Goal: Transaction & Acquisition: Subscribe to service/newsletter

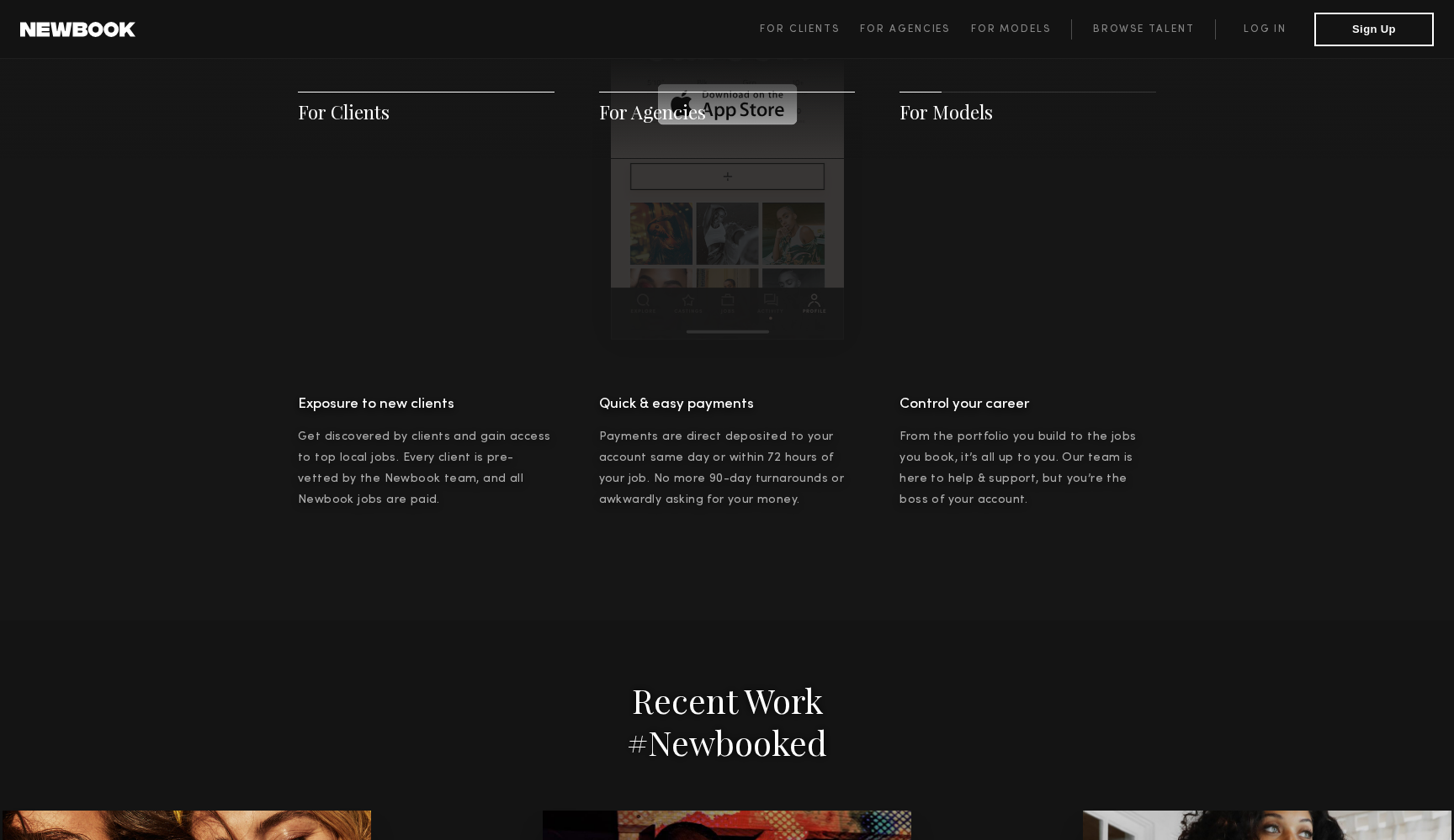
scroll to position [2429, 0]
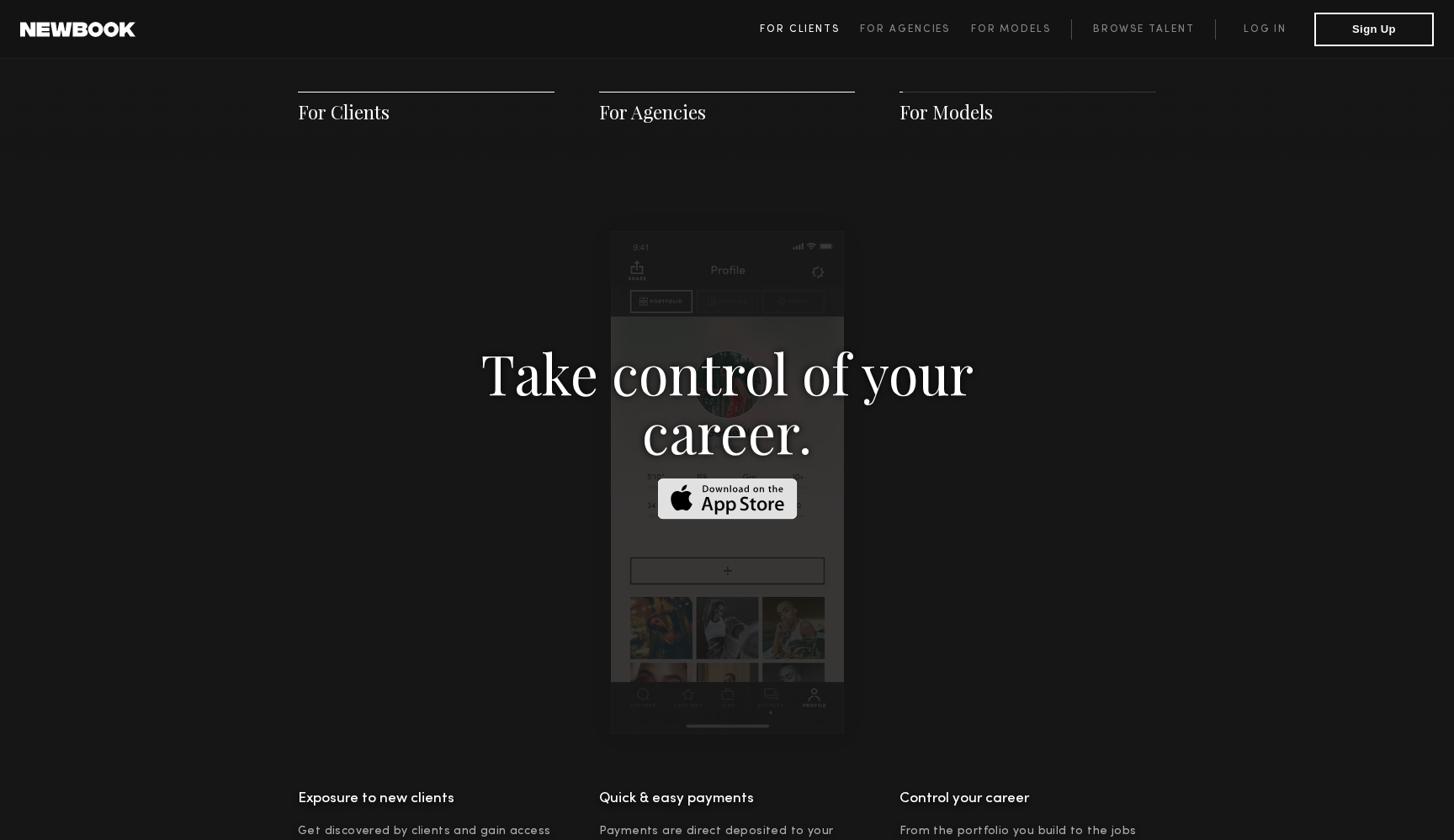
click at [816, 19] on link "For Clients" at bounding box center [810, 28] width 101 height 20
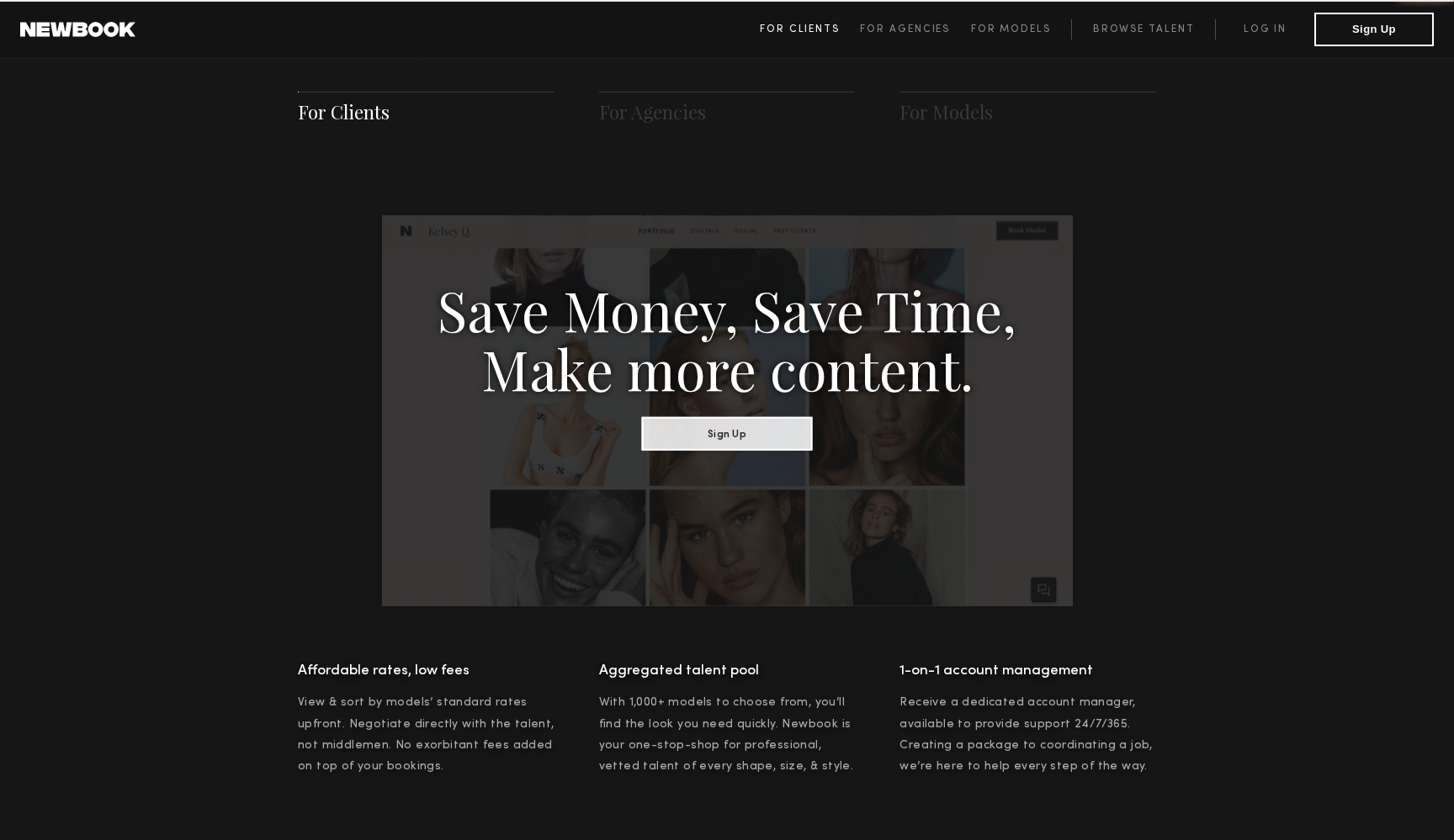
scroll to position [839, 0]
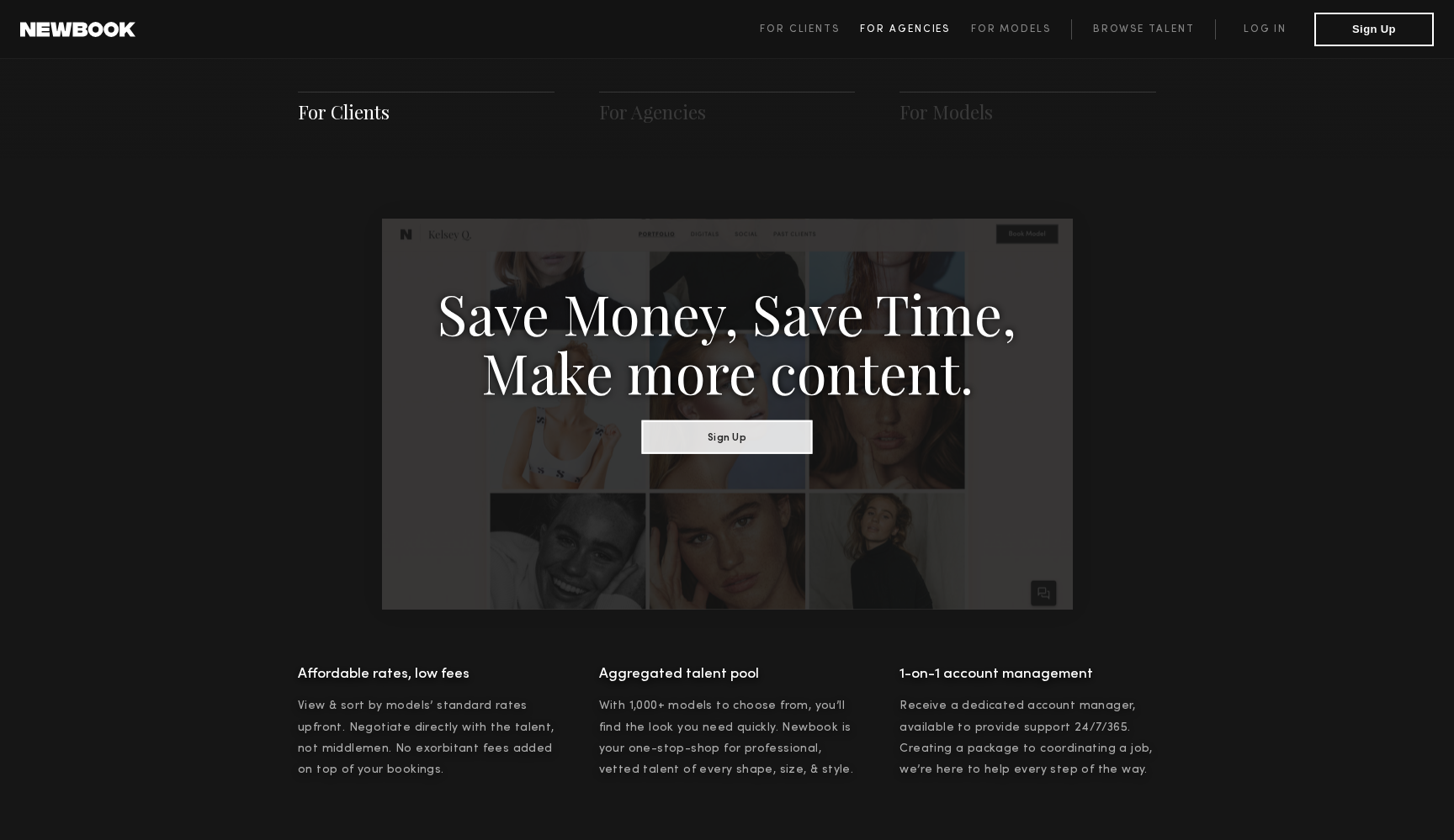
click at [899, 27] on span "For Agencies" at bounding box center [905, 29] width 90 height 10
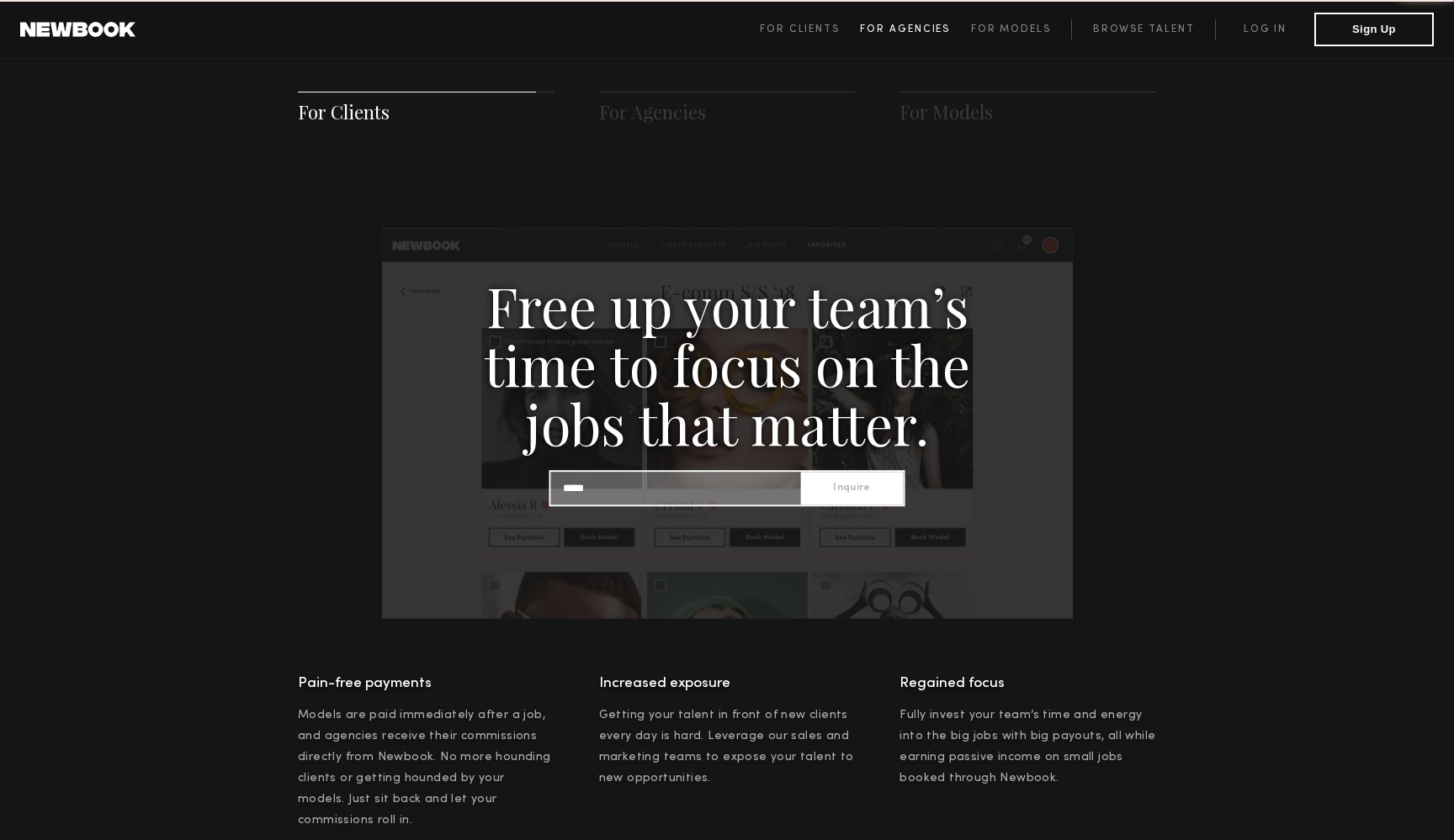
scroll to position [1619, 0]
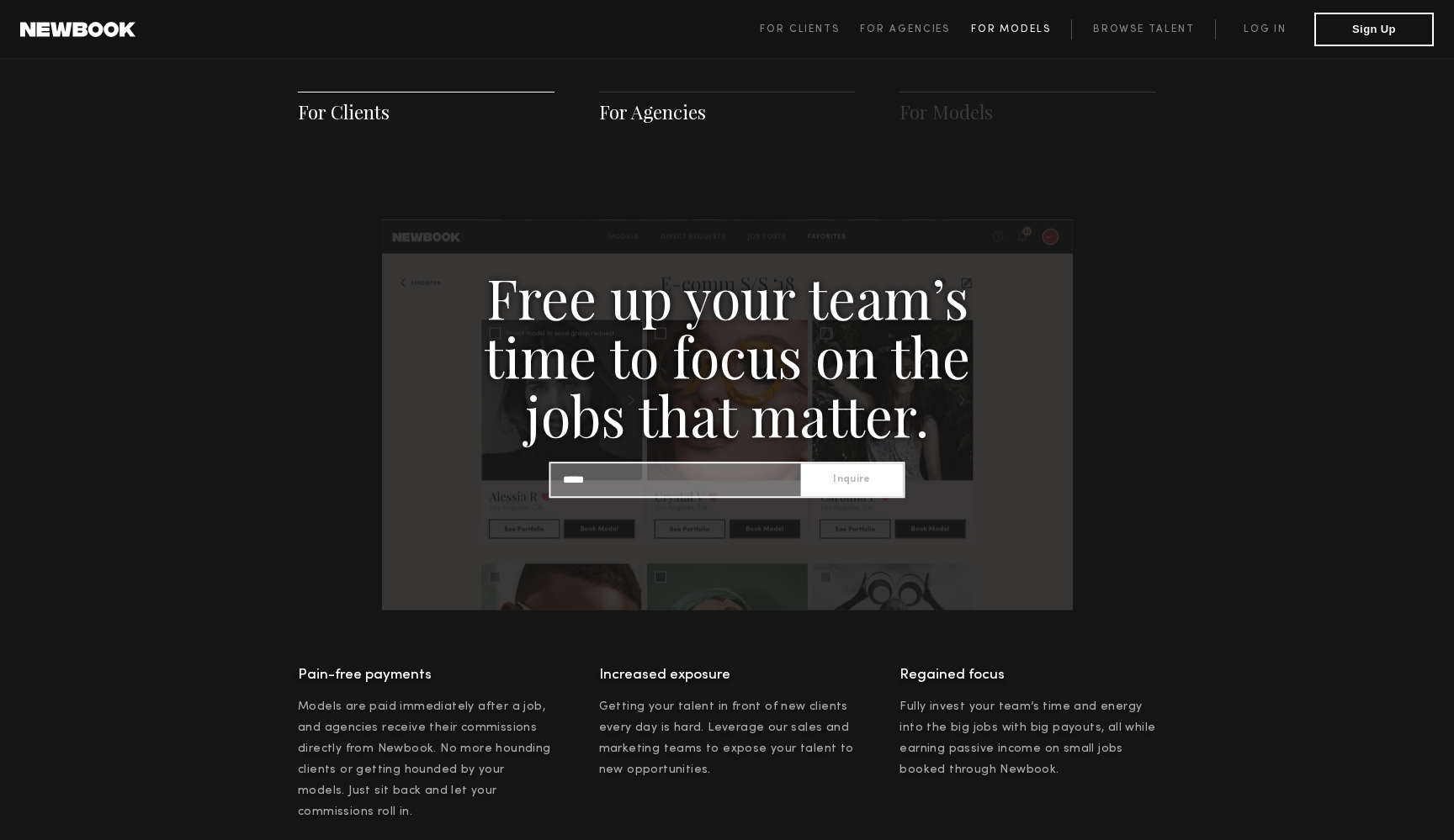
click at [1001, 23] on link "For Models" at bounding box center [1021, 28] width 101 height 20
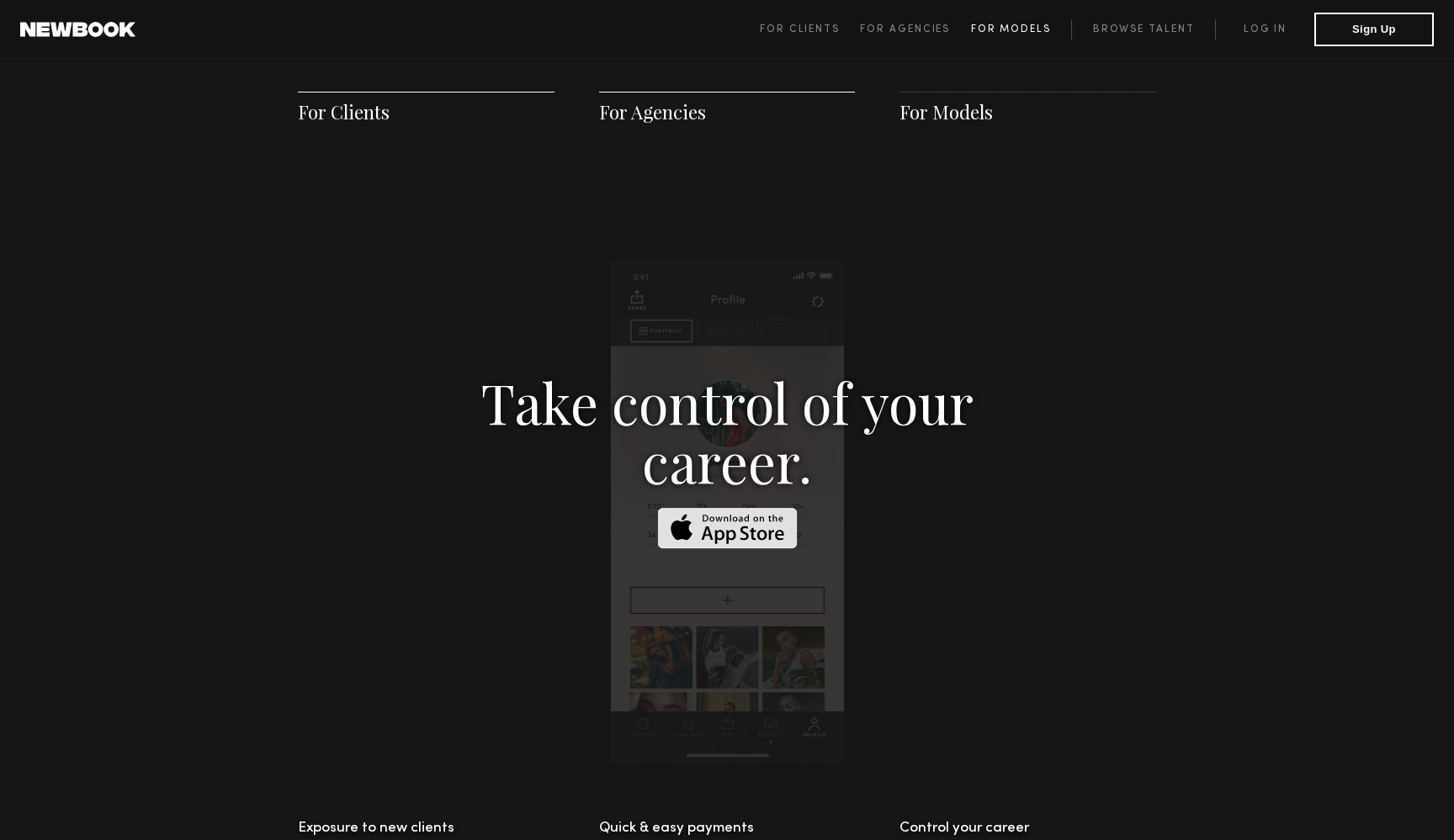
scroll to position [2420, 0]
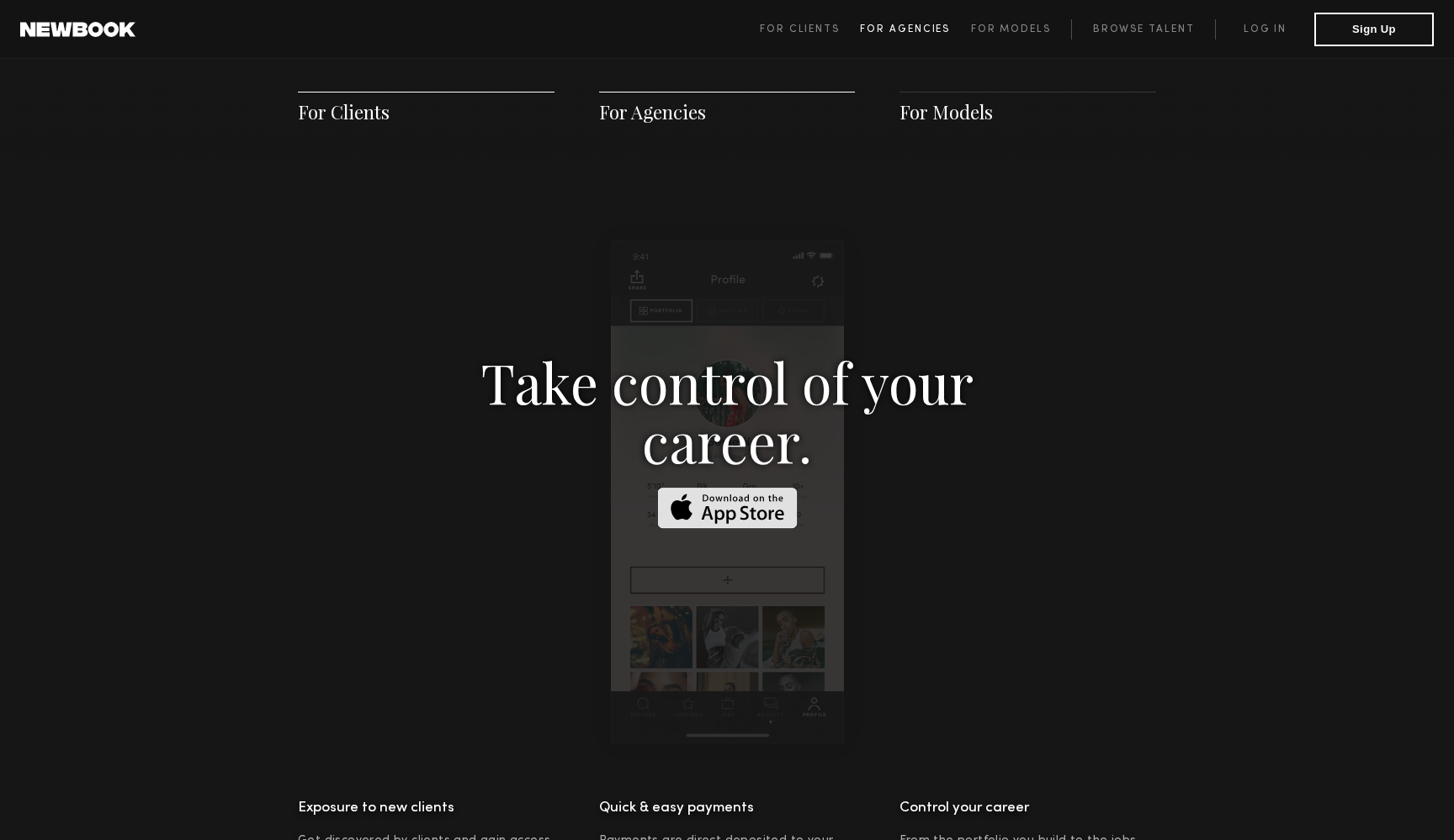
click at [939, 22] on link "For Agencies" at bounding box center [915, 28] width 110 height 20
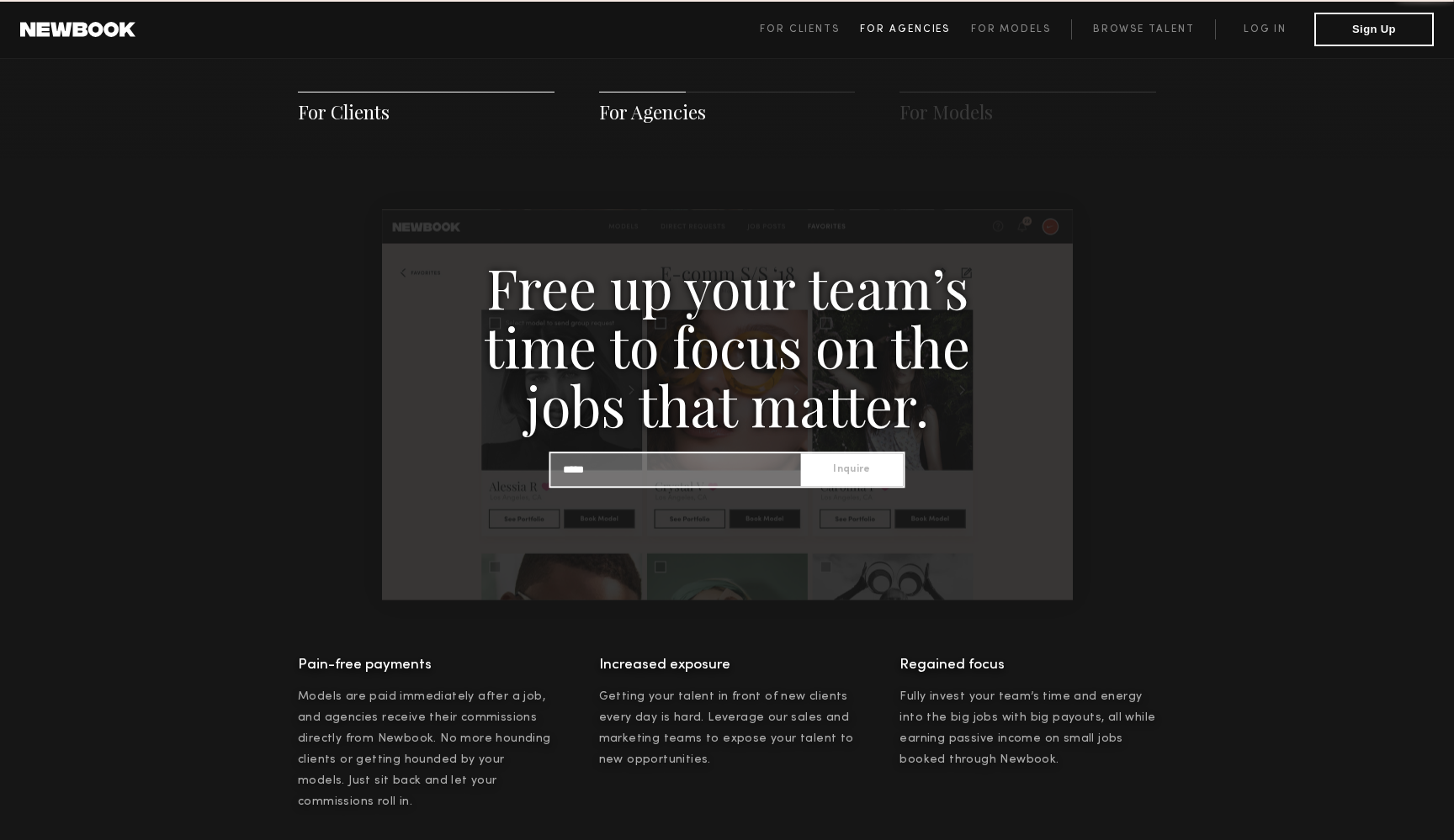
scroll to position [1619, 0]
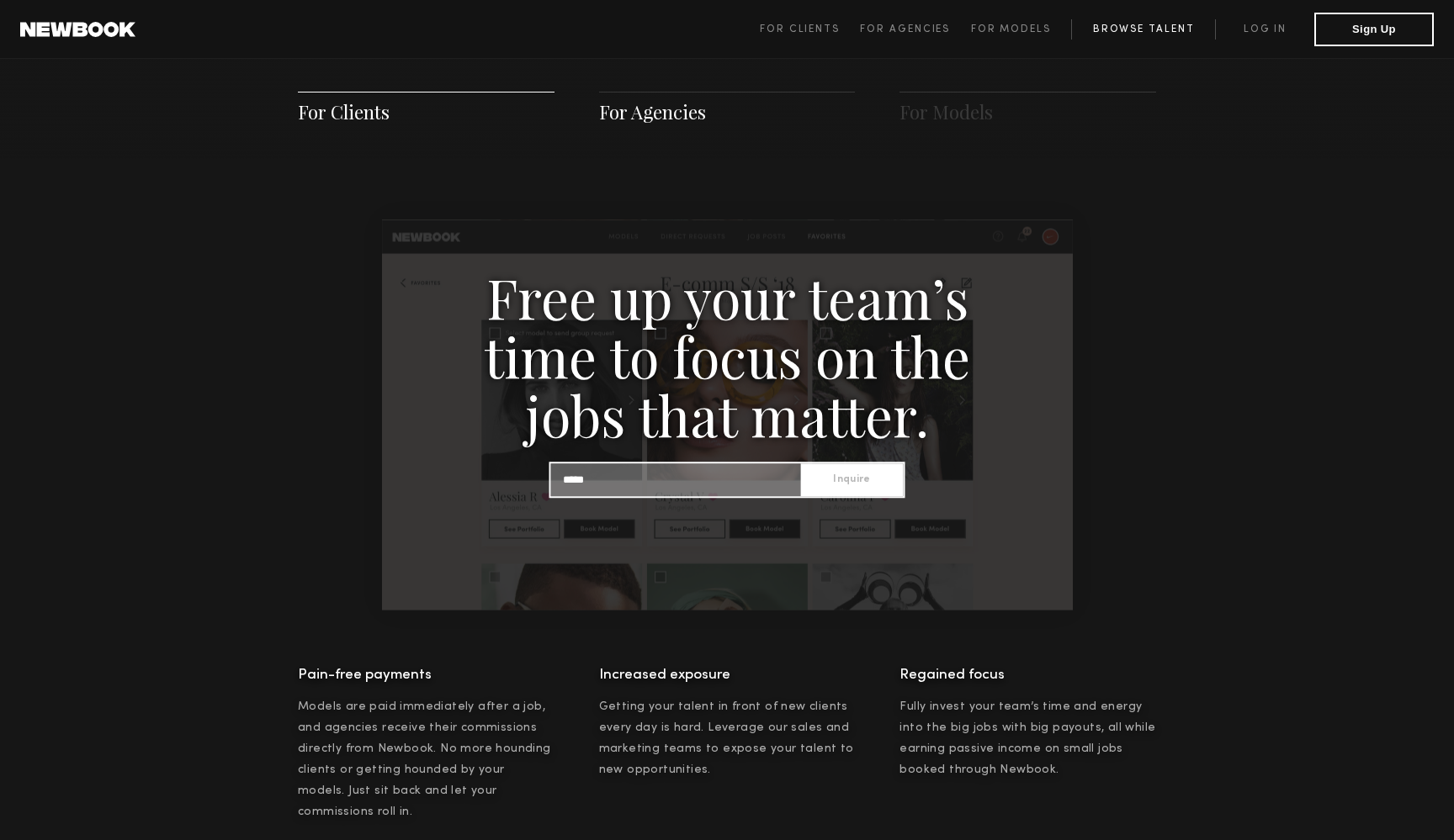
click at [1148, 19] on link "Browse Talent" at bounding box center [1143, 28] width 144 height 20
click at [1148, 29] on link "Browse Talent" at bounding box center [1143, 28] width 144 height 20
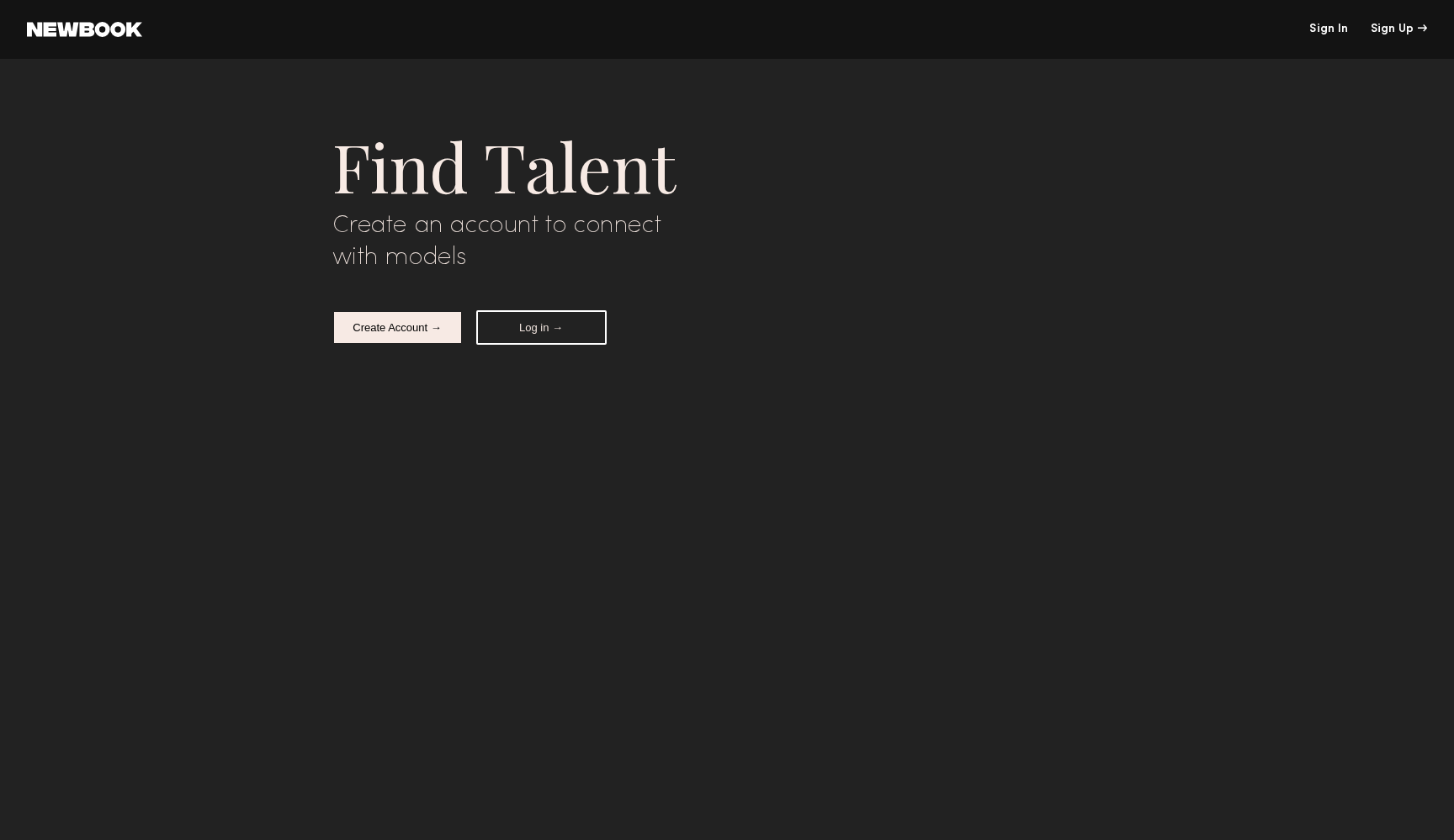
scroll to position [4811, 0]
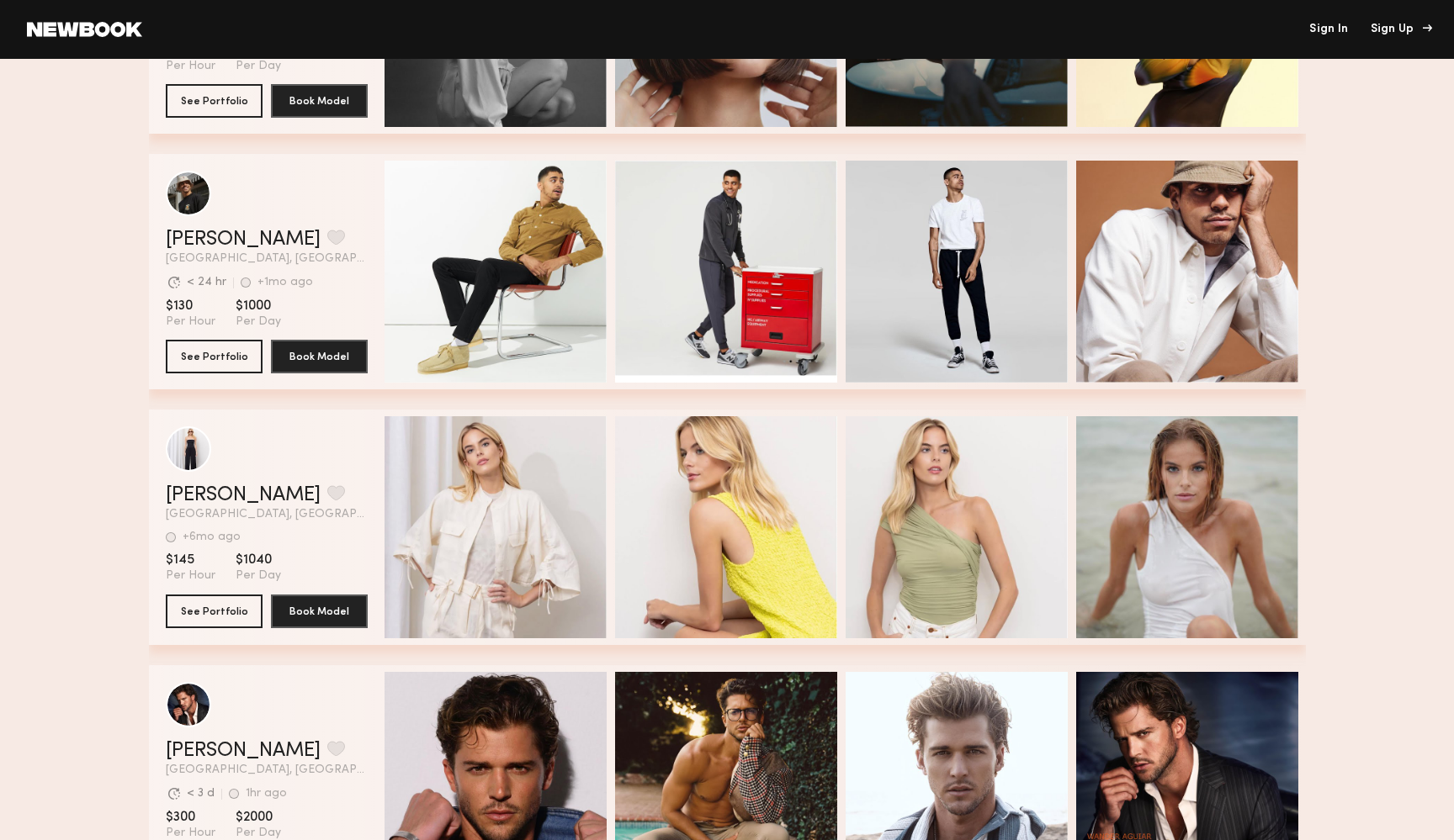
click at [1388, 26] on div "Sign Up" at bounding box center [1398, 29] width 56 height 11
